Goal: Information Seeking & Learning: Learn about a topic

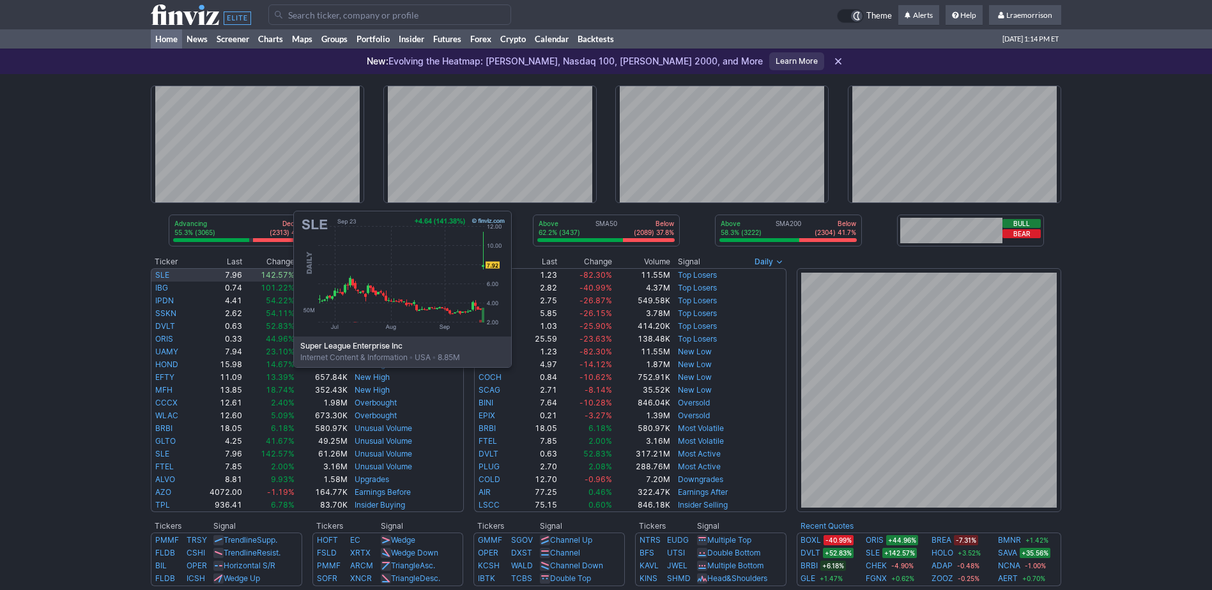
click at [165, 272] on link "SLE" at bounding box center [162, 275] width 14 height 10
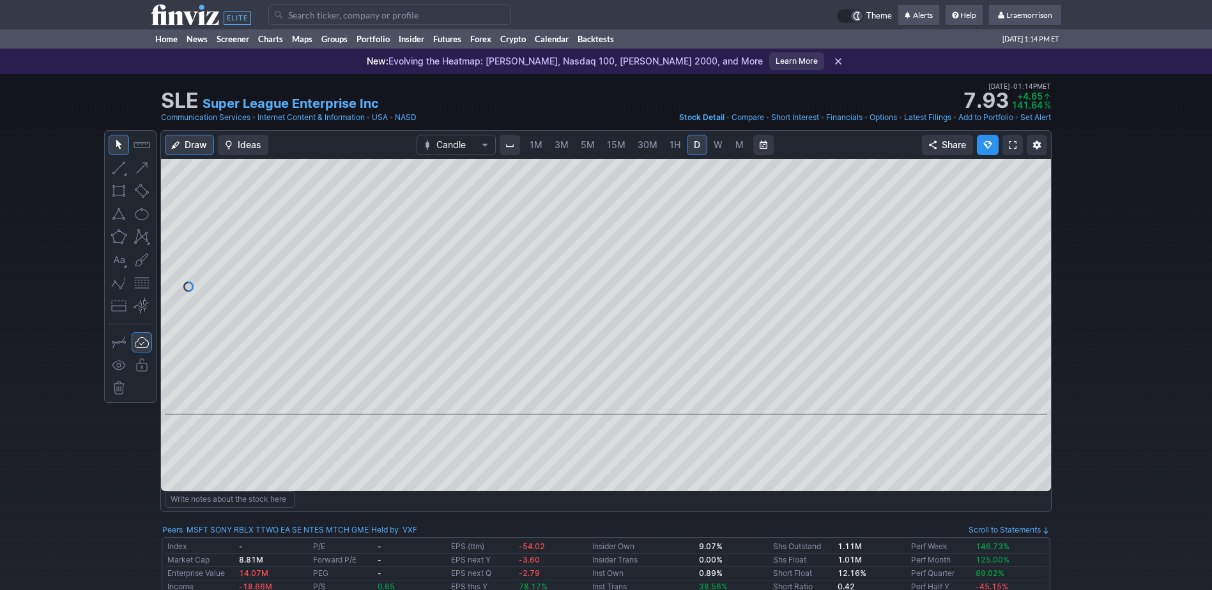
click at [535, 145] on span "1M" at bounding box center [536, 144] width 13 height 11
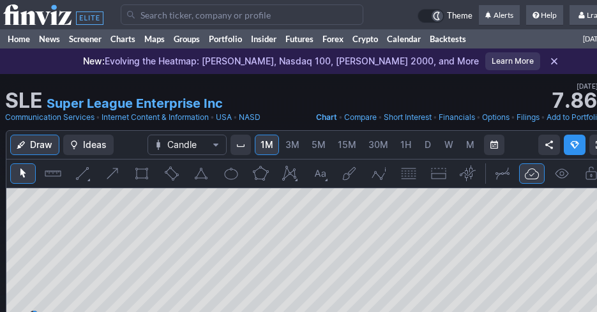
click at [185, 17] on input "Search" at bounding box center [242, 14] width 243 height 20
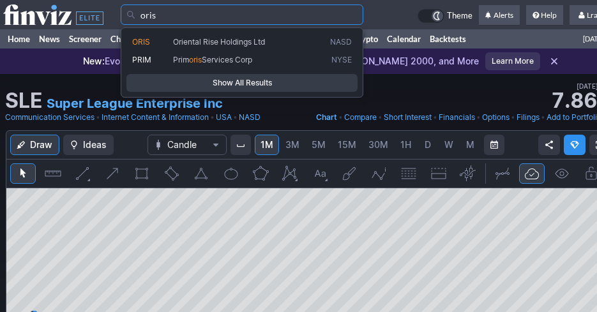
type input "oris"
